Goal: Find specific fact: Find contact information

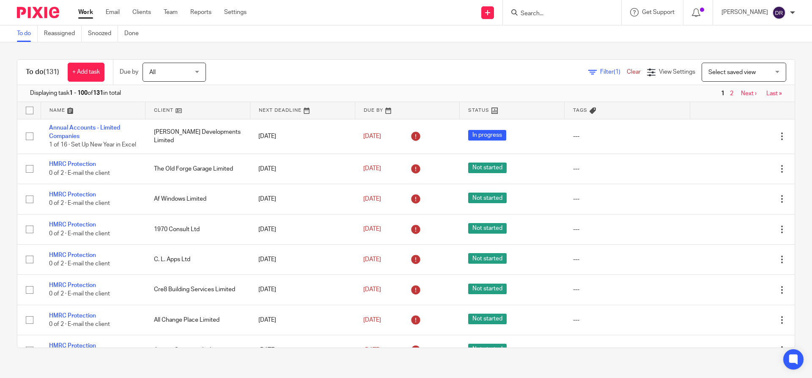
click at [556, 13] on input "Search" at bounding box center [558, 14] width 76 height 8
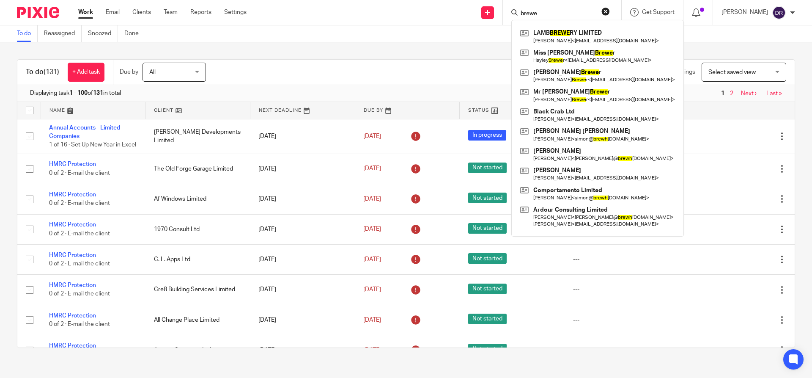
type input "brewe"
click button "submit" at bounding box center [0, 0] width 0 height 0
click at [584, 96] on link at bounding box center [597, 94] width 159 height 19
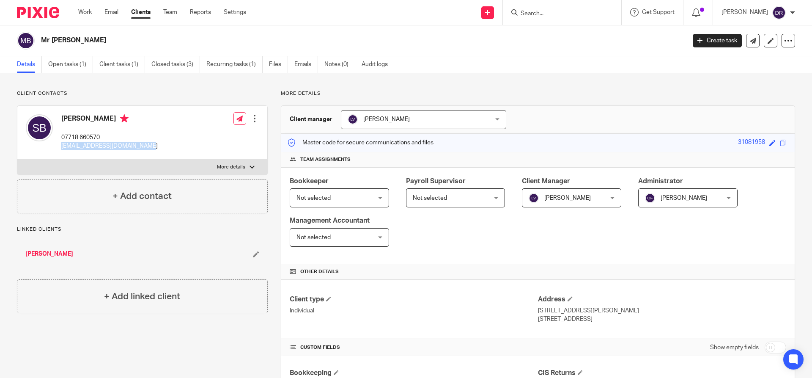
drag, startPoint x: 61, startPoint y: 146, endPoint x: 148, endPoint y: 148, distance: 87.5
click at [148, 148] on div "Steve Brewer 07718 660570 stephenbrewer1958@gmail.com Edit contact Create clien…" at bounding box center [142, 133] width 250 height 54
copy p "stephenbrewer1958@gmail.com"
click at [575, 11] on input "Search" at bounding box center [558, 14] width 76 height 8
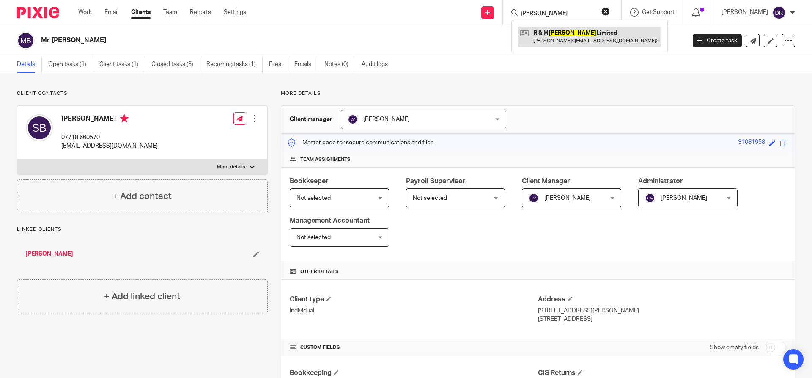
type input "aldridge"
click at [598, 30] on link at bounding box center [589, 36] width 143 height 19
